Goal: Information Seeking & Learning: Learn about a topic

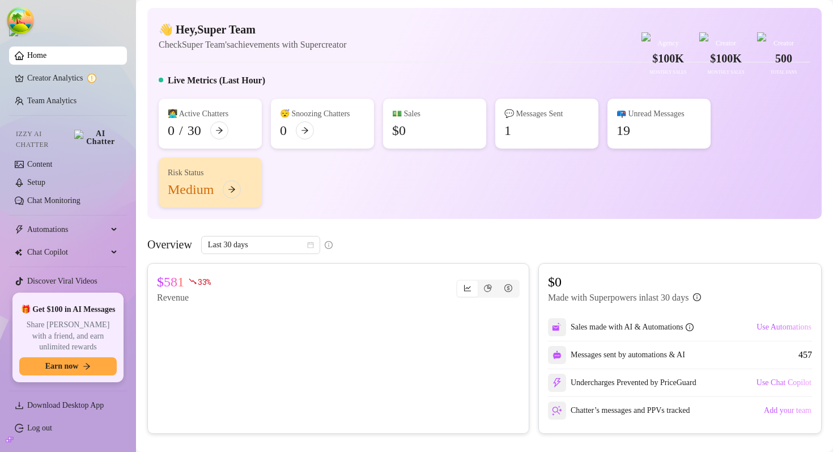
click at [446, 88] on div "👋 Hey, Super Team Check Super Team's achievements with Supercreator $100K Agenc…" at bounding box center [484, 113] width 675 height 211
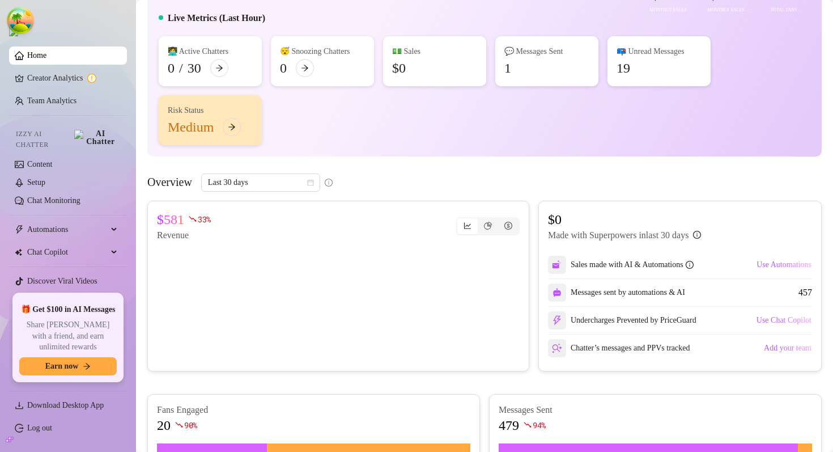
scroll to position [125, 0]
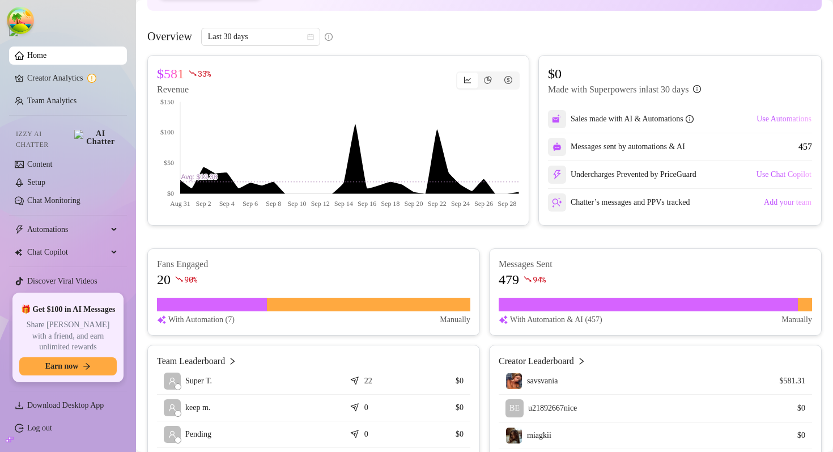
scroll to position [211, 0]
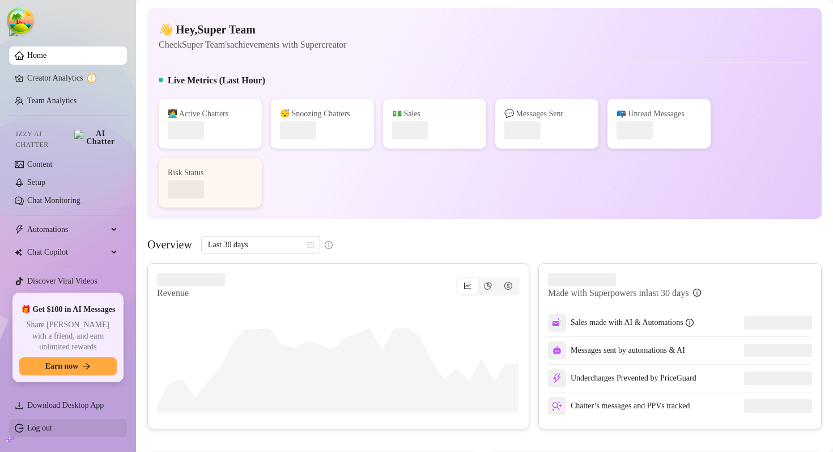
click at [52, 429] on link "Log out" at bounding box center [39, 428] width 25 height 9
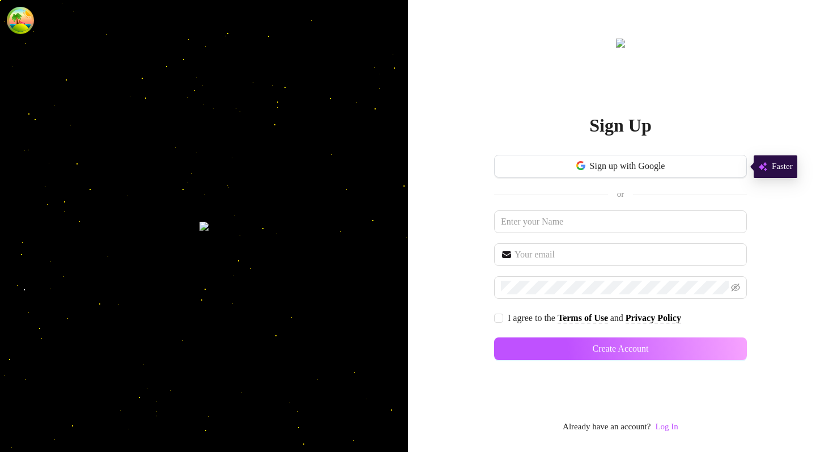
click at [668, 421] on link "Log In" at bounding box center [666, 427] width 23 height 14
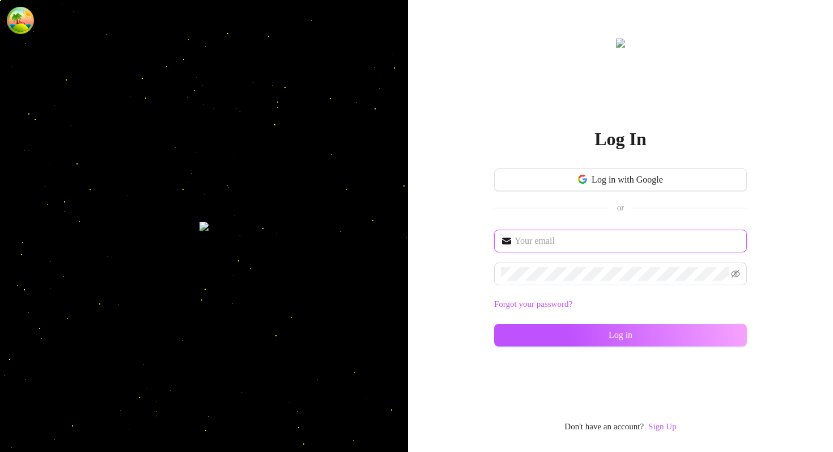
type input "im@supercreator.app"
click at [566, 281] on span at bounding box center [620, 273] width 253 height 23
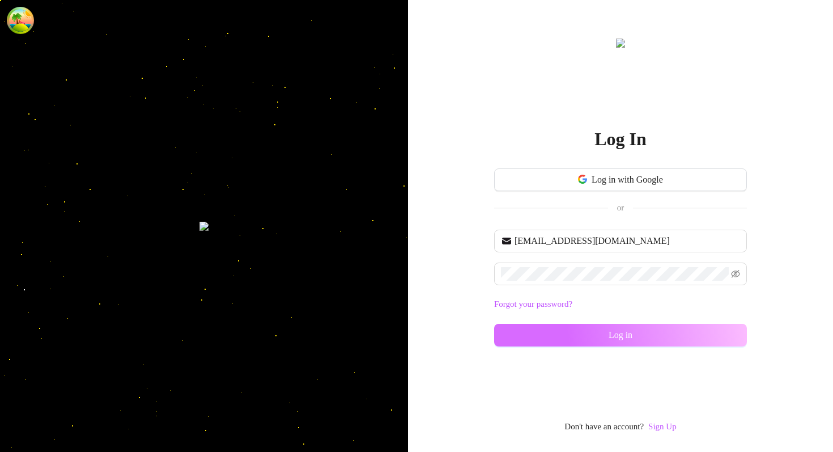
click at [530, 344] on button "Log in" at bounding box center [620, 335] width 253 height 23
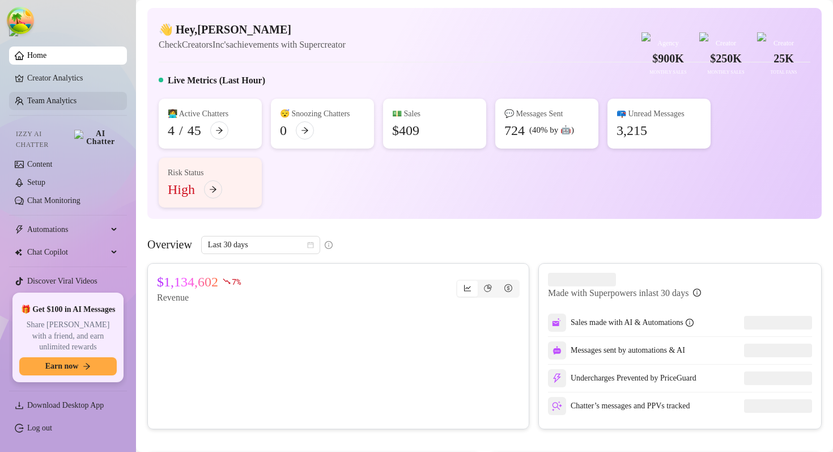
click at [68, 105] on link "Team Analytics" at bounding box center [51, 100] width 49 height 9
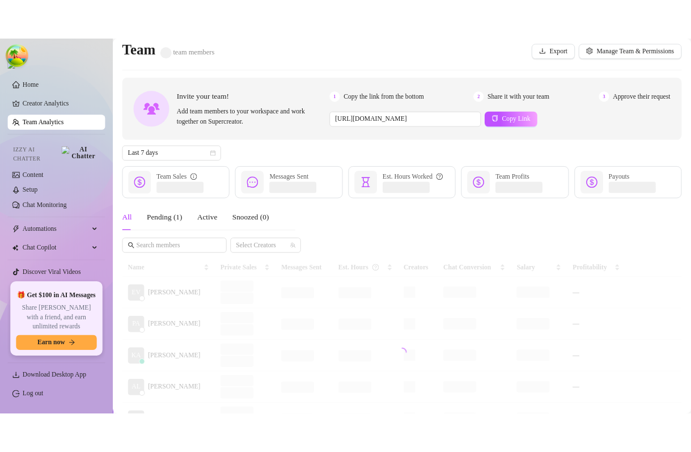
scroll to position [5, 0]
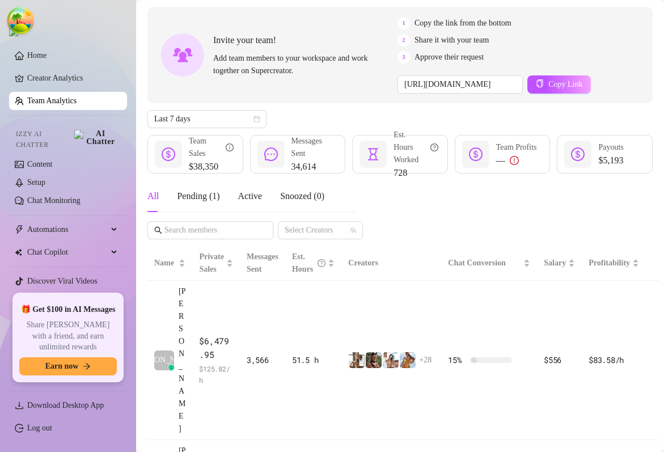
scroll to position [89, 0]
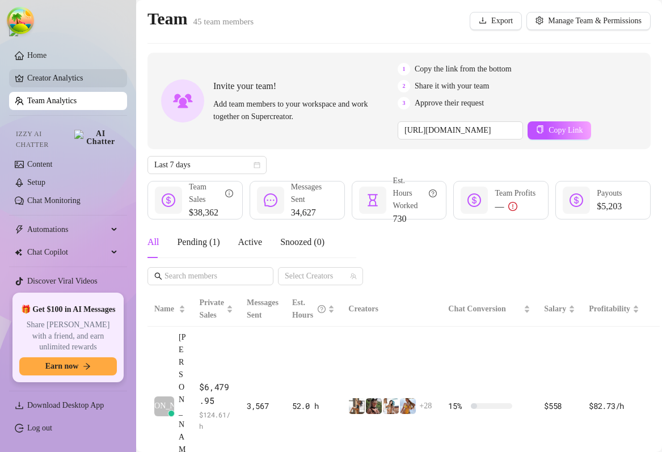
click at [71, 83] on link "Creator Analytics" at bounding box center [72, 78] width 91 height 18
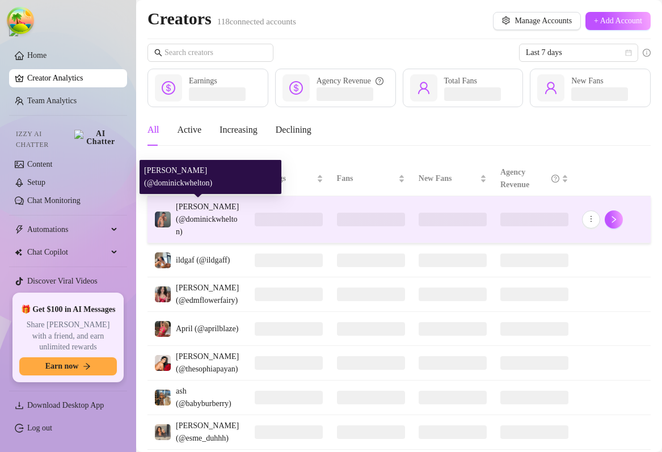
click at [232, 226] on div "Dominick (@dominickwhelton)" at bounding box center [208, 219] width 65 height 37
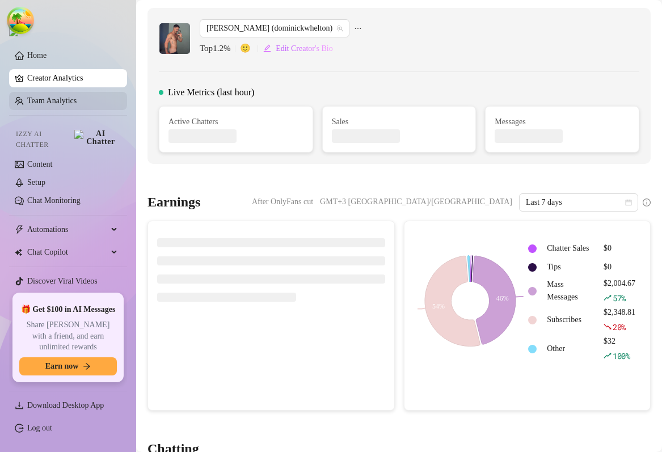
click at [75, 105] on link "Team Analytics" at bounding box center [51, 100] width 49 height 9
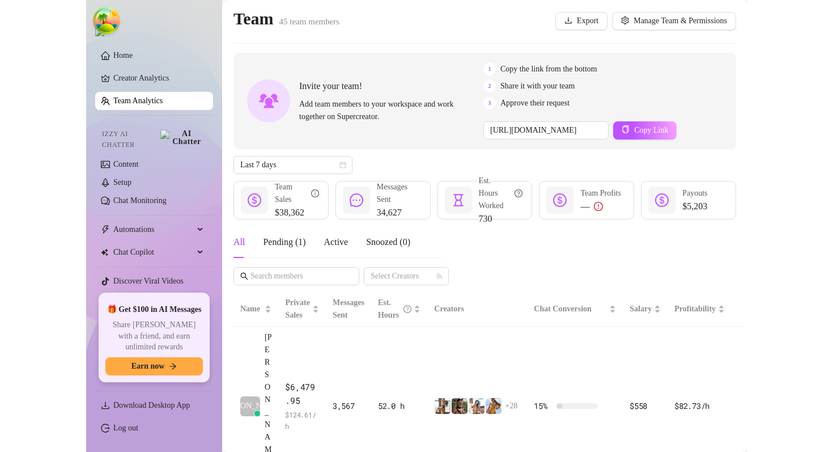
scroll to position [130, 0]
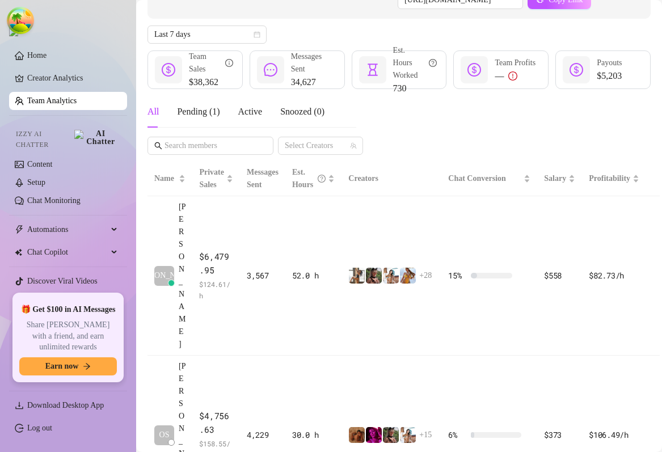
click at [36, 438] on ul "Download Desktop App Log out" at bounding box center [68, 414] width 118 height 56
click at [36, 432] on link "Log out" at bounding box center [39, 428] width 25 height 9
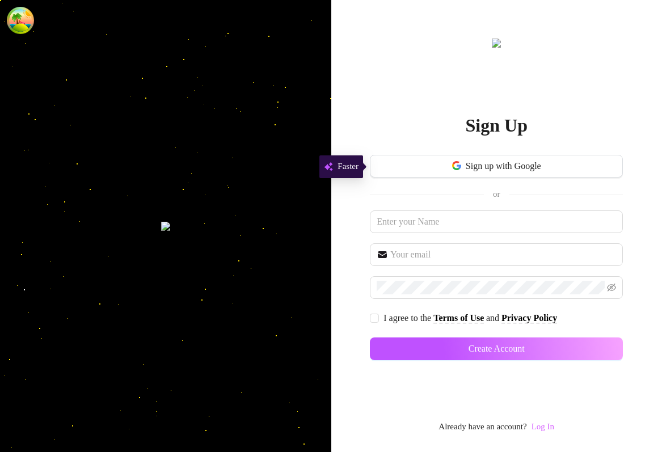
click at [545, 426] on link "Log In" at bounding box center [542, 426] width 23 height 9
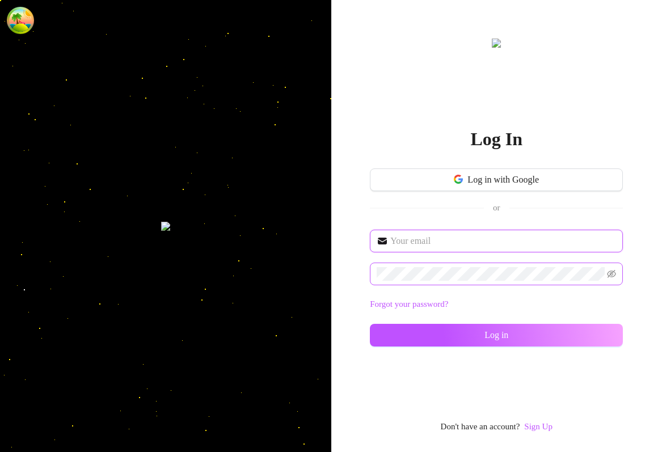
type input "im@supercreator.app"
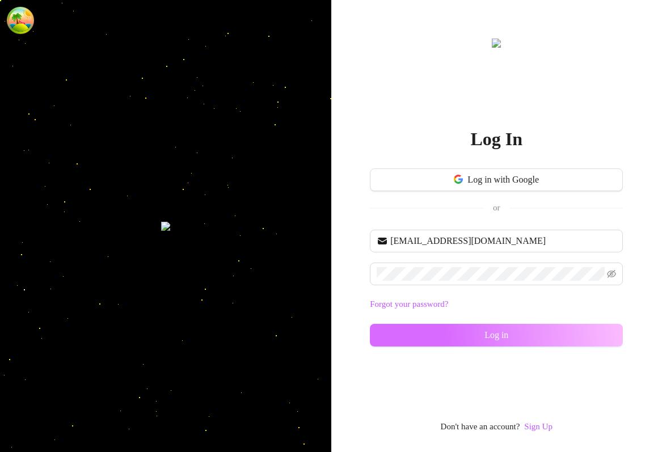
click at [477, 329] on button "Log in" at bounding box center [496, 335] width 253 height 23
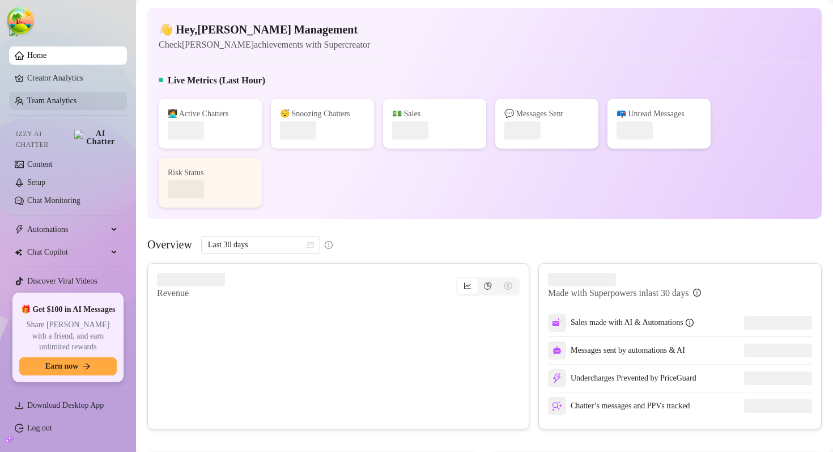
click at [54, 105] on link "Team Analytics" at bounding box center [51, 100] width 49 height 9
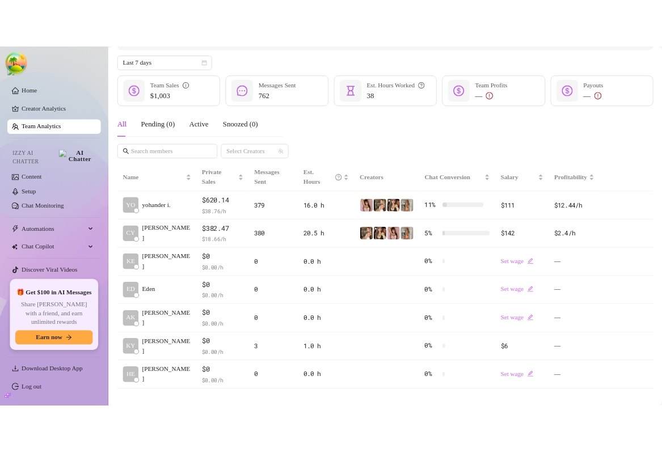
scroll to position [160, 0]
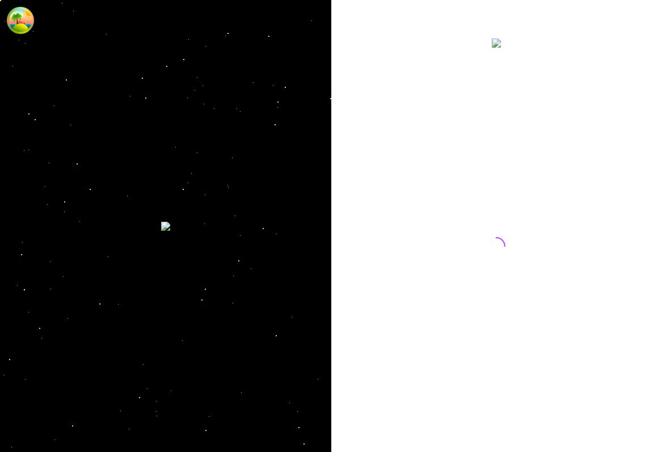
drag, startPoint x: 0, startPoint y: 0, endPoint x: 700, endPoint y: 80, distance: 704.7
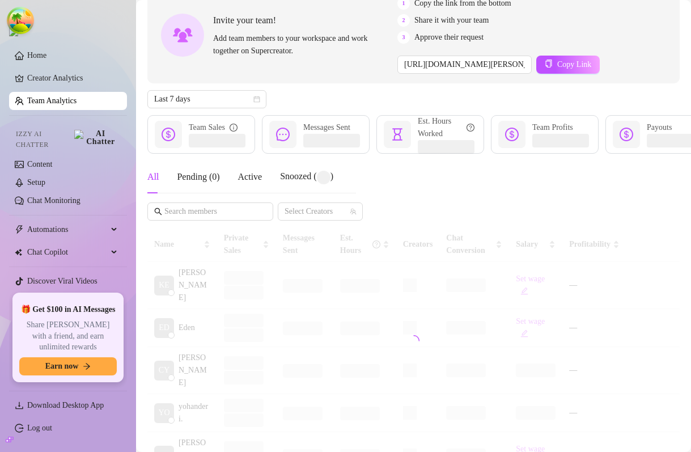
scroll to position [124, 0]
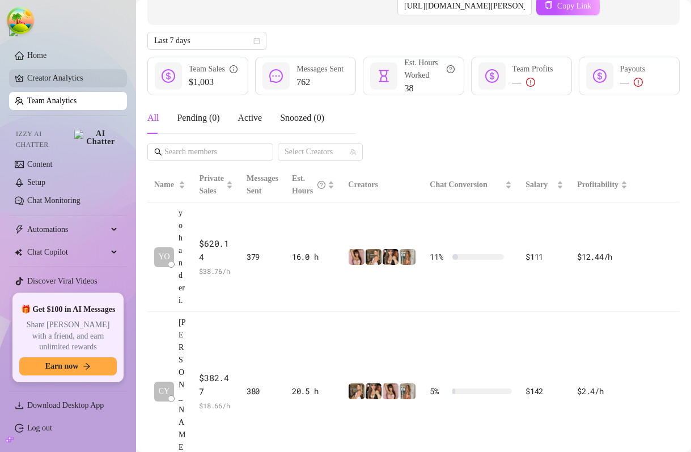
click at [28, 74] on link "Creator Analytics" at bounding box center [72, 78] width 91 height 18
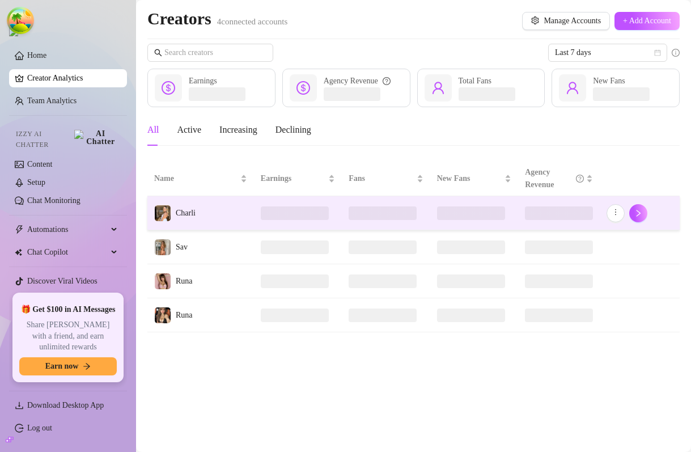
click at [217, 218] on td "Charli" at bounding box center [200, 213] width 107 height 34
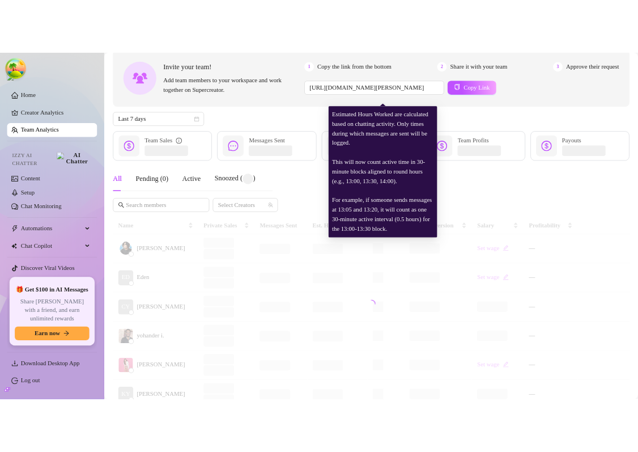
scroll to position [115, 0]
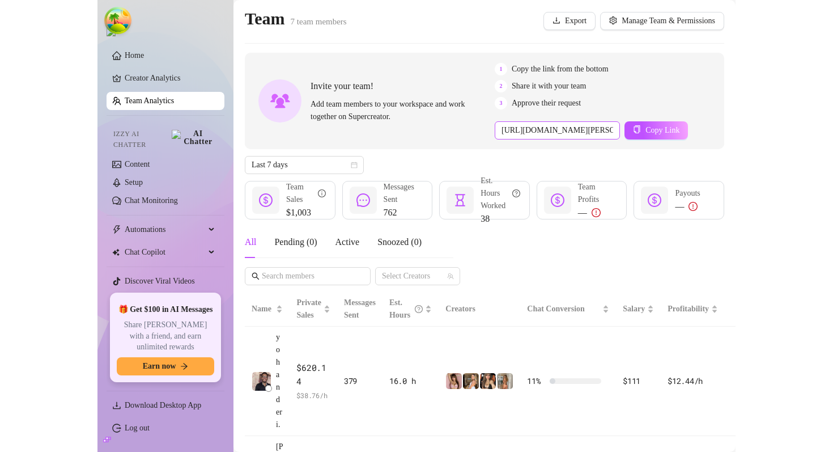
scroll to position [6, 0]
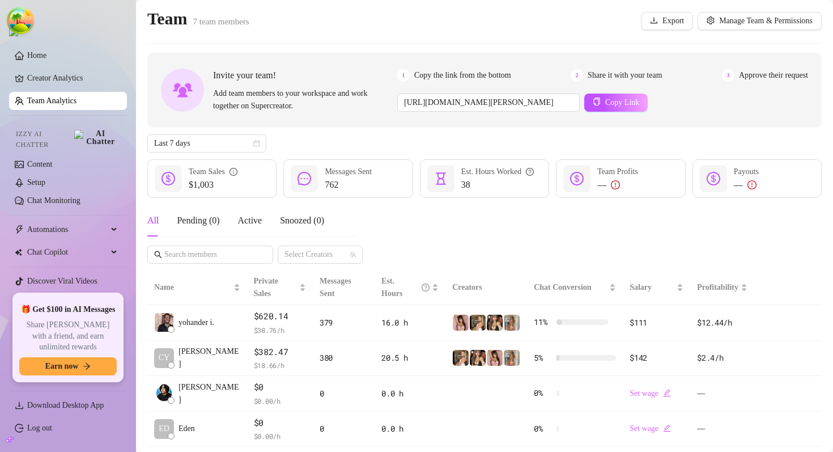
click at [416, 142] on div "Last 7 days" at bounding box center [484, 143] width 675 height 18
